Goal: Transaction & Acquisition: Book appointment/travel/reservation

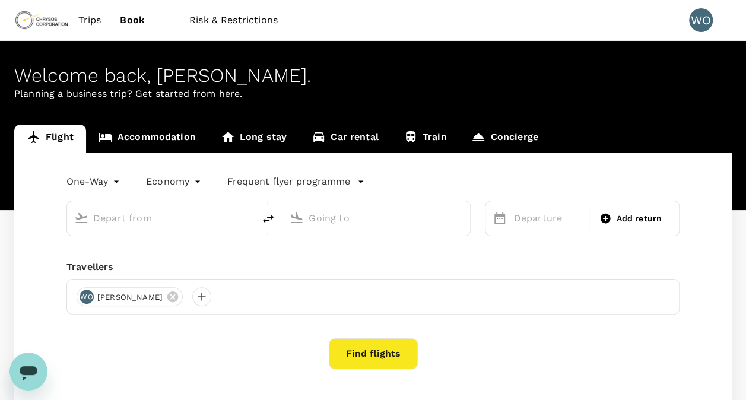
type input "roundtrip"
type input "[GEOGRAPHIC_DATA], [GEOGRAPHIC_DATA] (any)"
type input "Adelaide (ADL)"
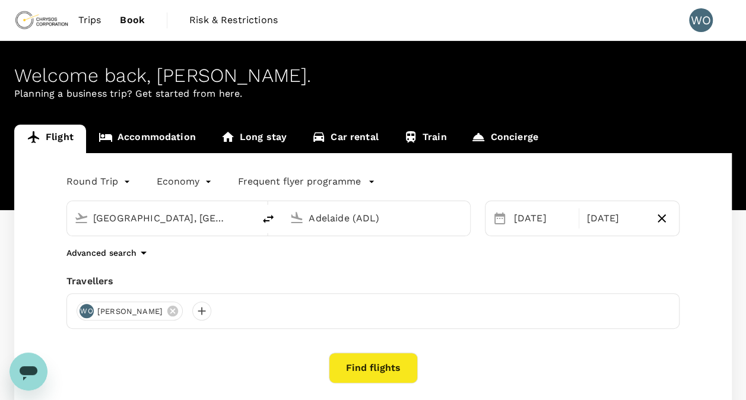
click at [392, 367] on button "Find flights" at bounding box center [373, 367] width 89 height 31
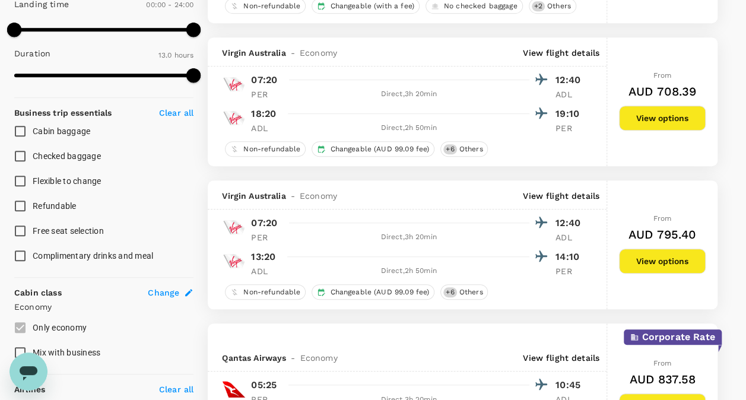
scroll to position [356, 0]
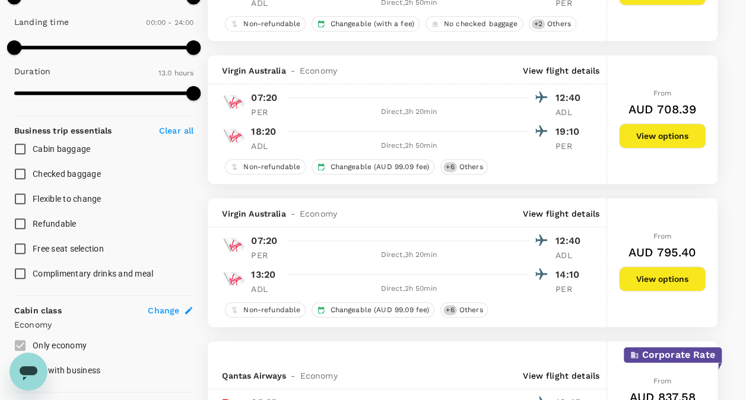
click at [645, 279] on button "View options" at bounding box center [662, 278] width 87 height 25
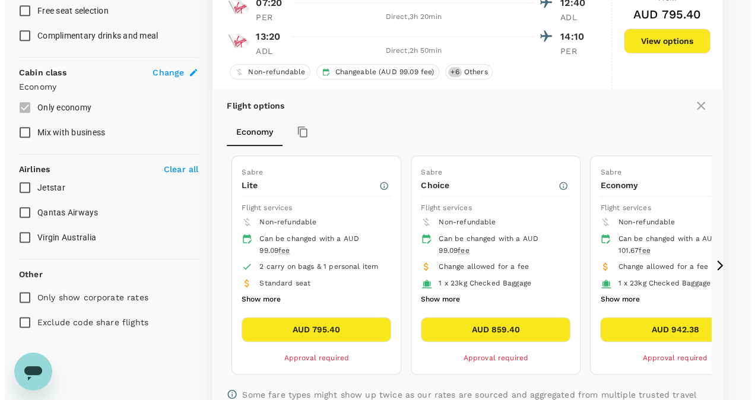
scroll to position [612, 0]
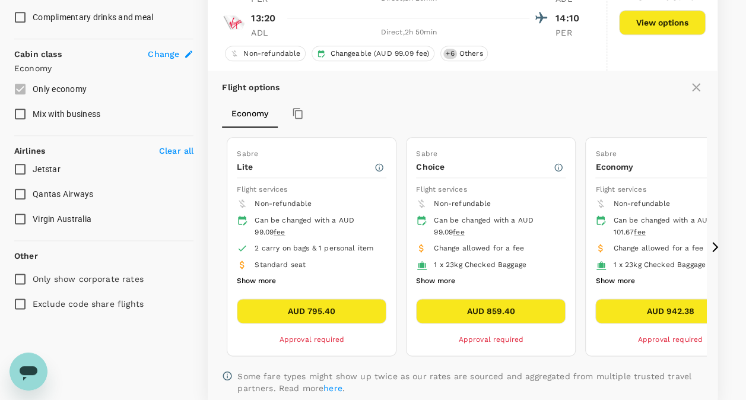
click at [432, 277] on button "Show more" at bounding box center [435, 281] width 39 height 15
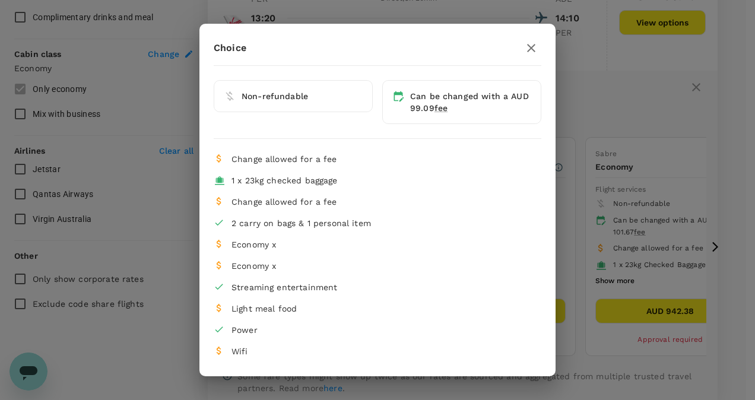
click at [535, 43] on icon "button" at bounding box center [531, 48] width 14 height 14
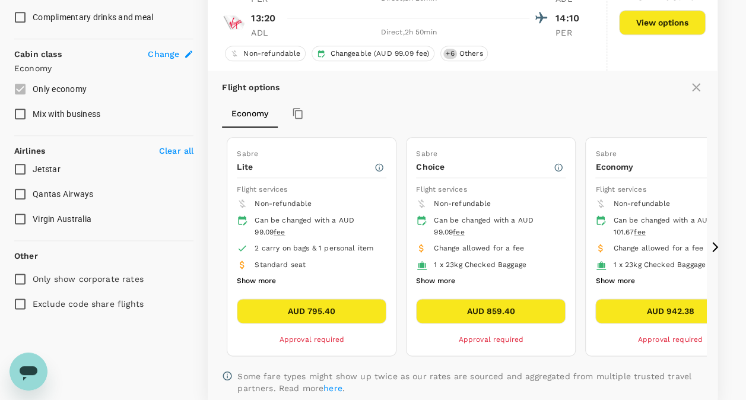
click at [263, 276] on button "Show more" at bounding box center [256, 281] width 39 height 15
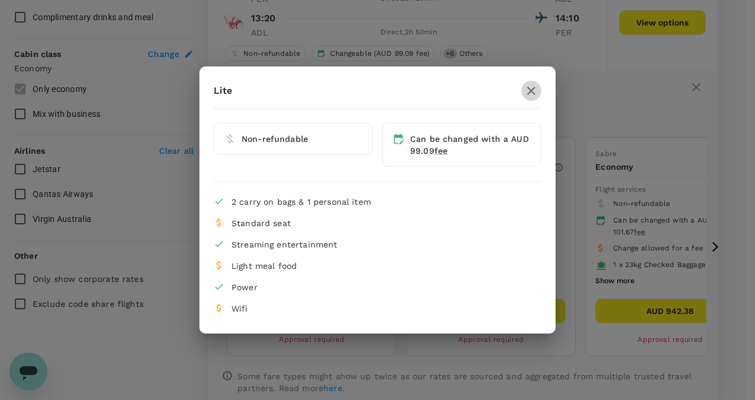
click at [527, 91] on icon "button" at bounding box center [531, 91] width 14 height 14
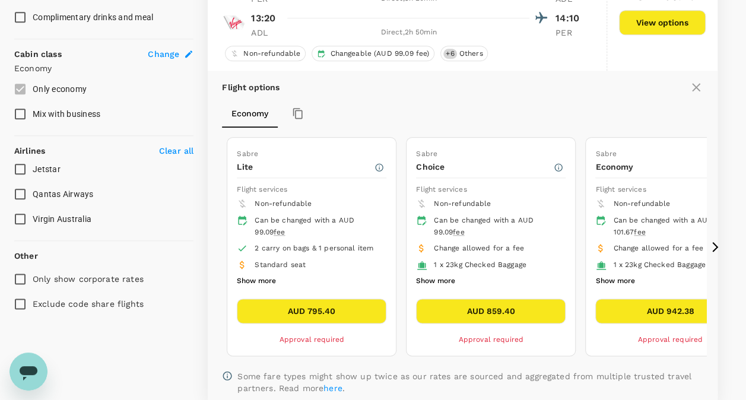
click at [714, 242] on icon at bounding box center [715, 247] width 12 height 12
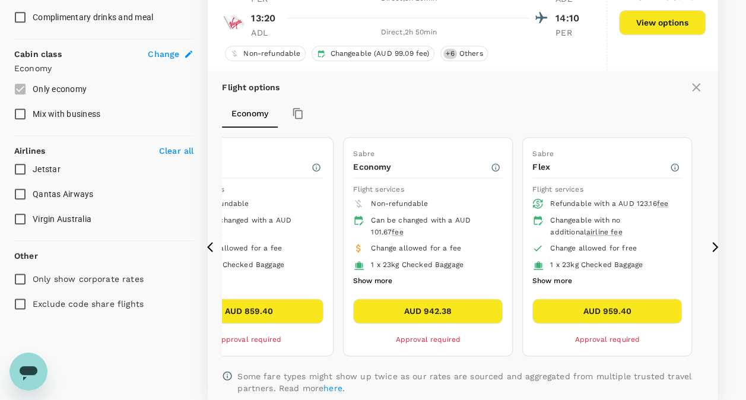
click at [714, 242] on icon at bounding box center [715, 247] width 12 height 12
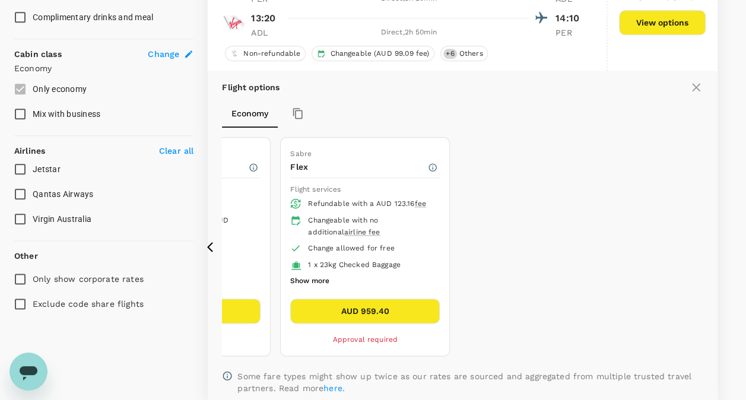
click at [208, 244] on icon at bounding box center [210, 246] width 6 height 10
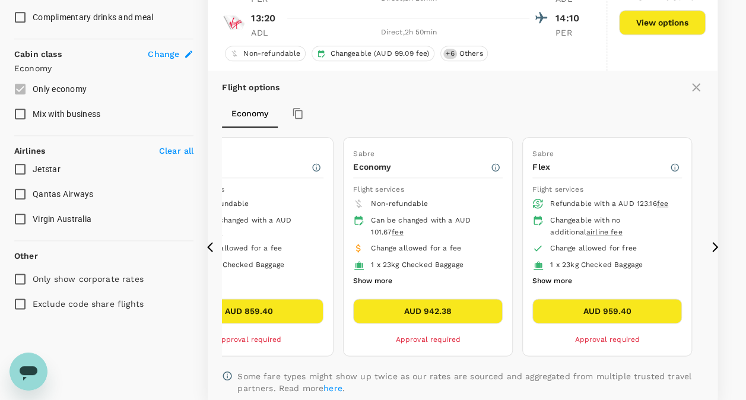
click at [208, 244] on icon at bounding box center [210, 246] width 6 height 10
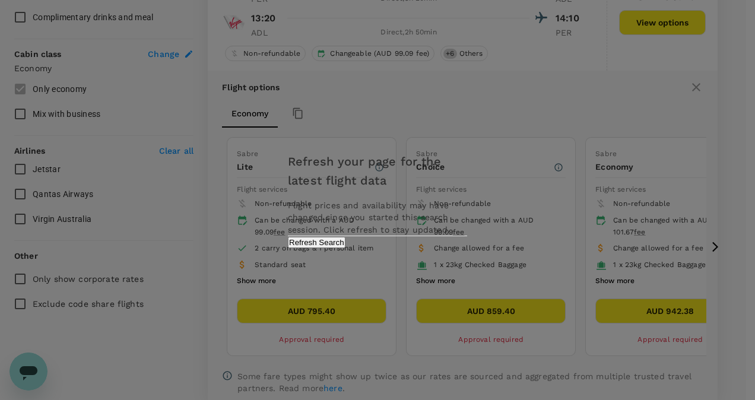
drag, startPoint x: 450, startPoint y: 241, endPoint x: 449, endPoint y: 247, distance: 6.0
click at [449, 246] on div "Refresh your page for the latest flight data Flight prices and availability may…" at bounding box center [378, 199] width 208 height 119
click at [449, 247] on div "Refresh your page for the latest flight data Flight prices and availability may…" at bounding box center [378, 199] width 208 height 119
click at [345, 248] on button "Refresh Search" at bounding box center [317, 242] width 58 height 11
